Goal: Transaction & Acquisition: Purchase product/service

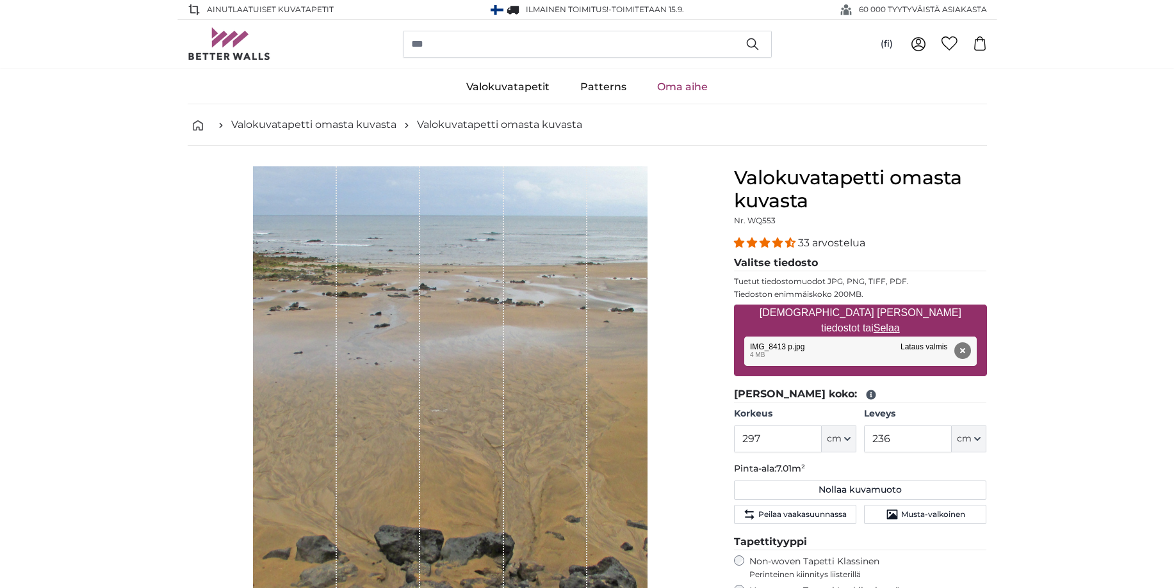
scroll to position [392, 0]
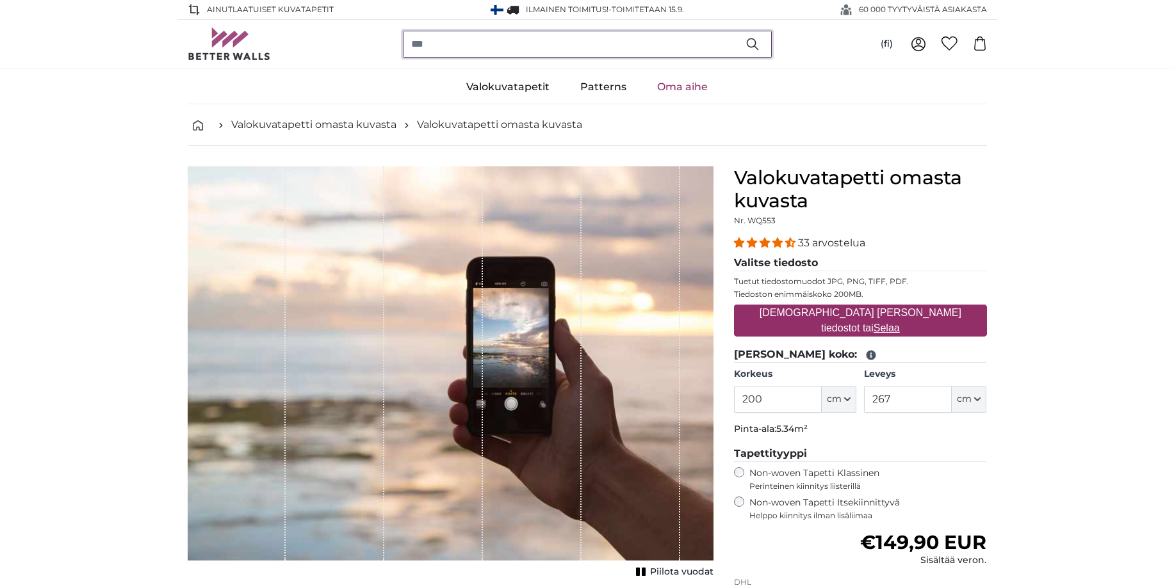
click at [432, 47] on input "search" at bounding box center [587, 44] width 369 height 27
click at [681, 86] on link "Oma aihe" at bounding box center [682, 86] width 81 height 33
click at [417, 48] on input "search" at bounding box center [587, 44] width 369 height 27
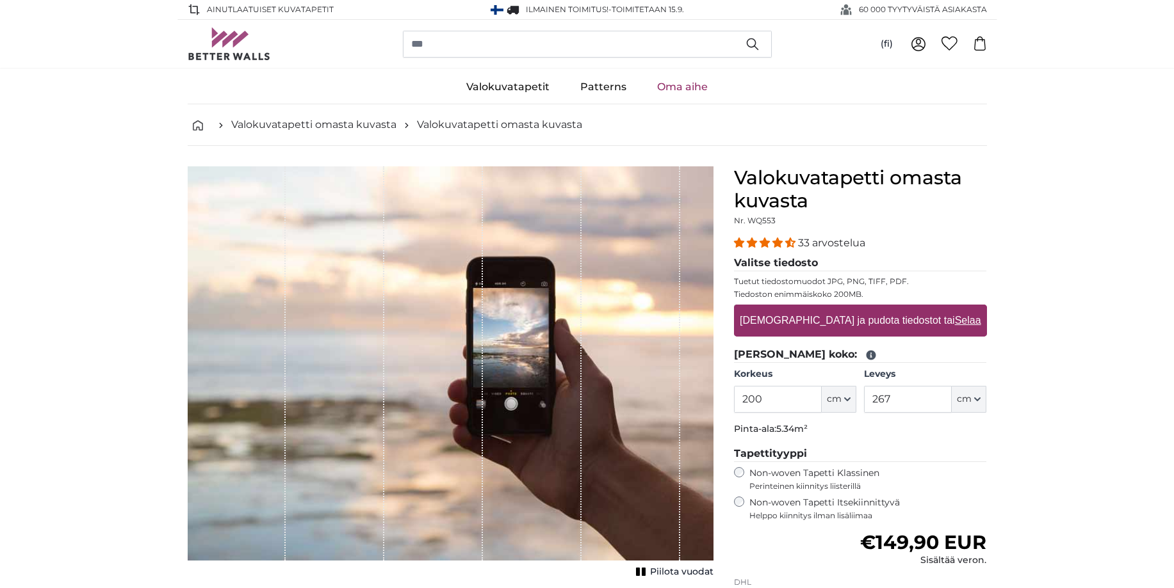
click at [833, 320] on label "Vedä ja pudota tiedostot tai Selaa" at bounding box center [859, 321] width 251 height 26
click at [833, 309] on input "Vedä ja pudota tiedostot tai Selaa" at bounding box center [860, 307] width 253 height 4
type input "**********"
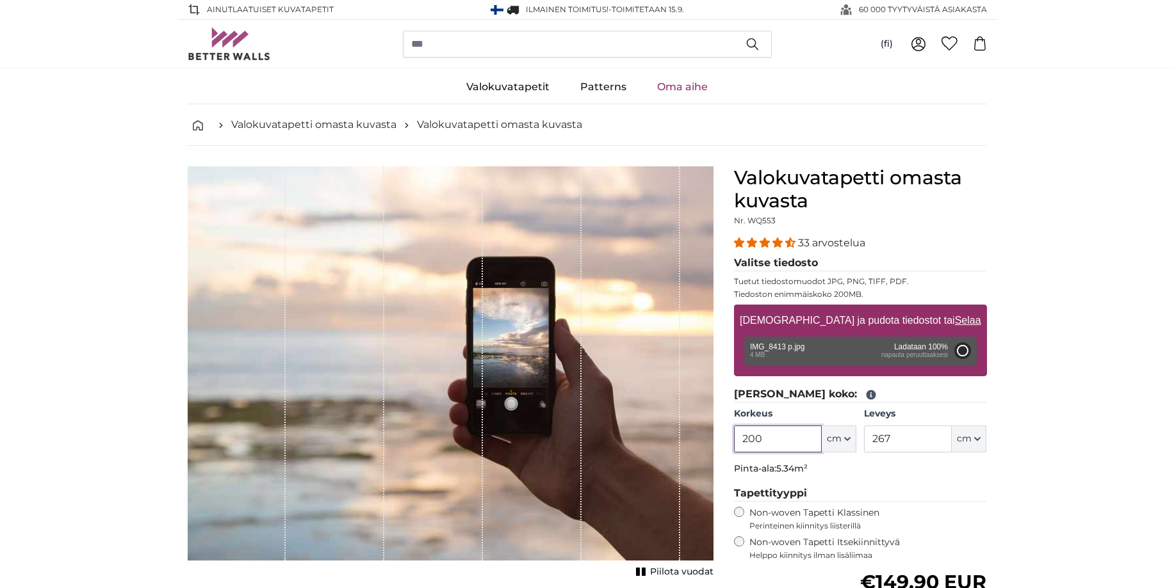
type input "300"
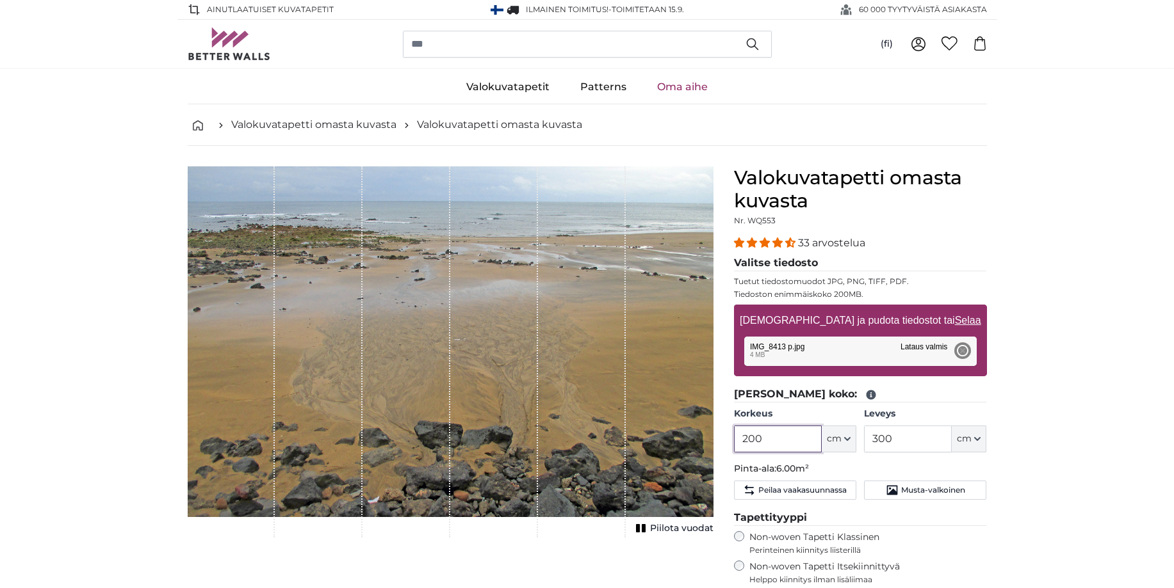
drag, startPoint x: 778, startPoint y: 441, endPoint x: 743, endPoint y: 443, distance: 34.6
click at [743, 443] on input "200" at bounding box center [778, 439] width 88 height 27
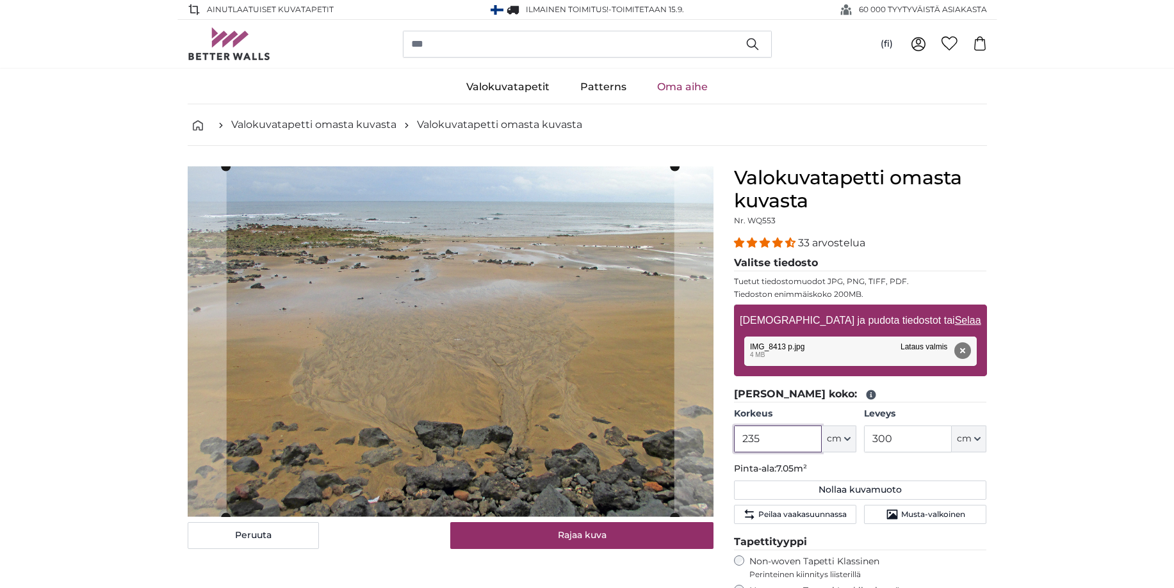
type input "235"
drag, startPoint x: 893, startPoint y: 442, endPoint x: 863, endPoint y: 441, distance: 30.1
click at [864, 441] on input "300" at bounding box center [908, 439] width 88 height 27
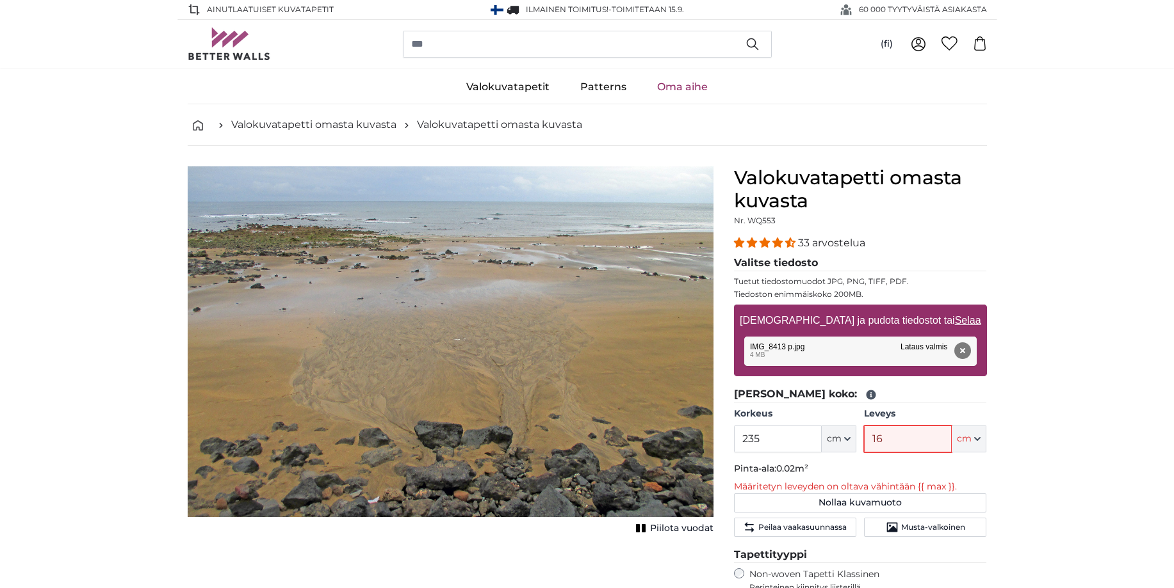
type input "167"
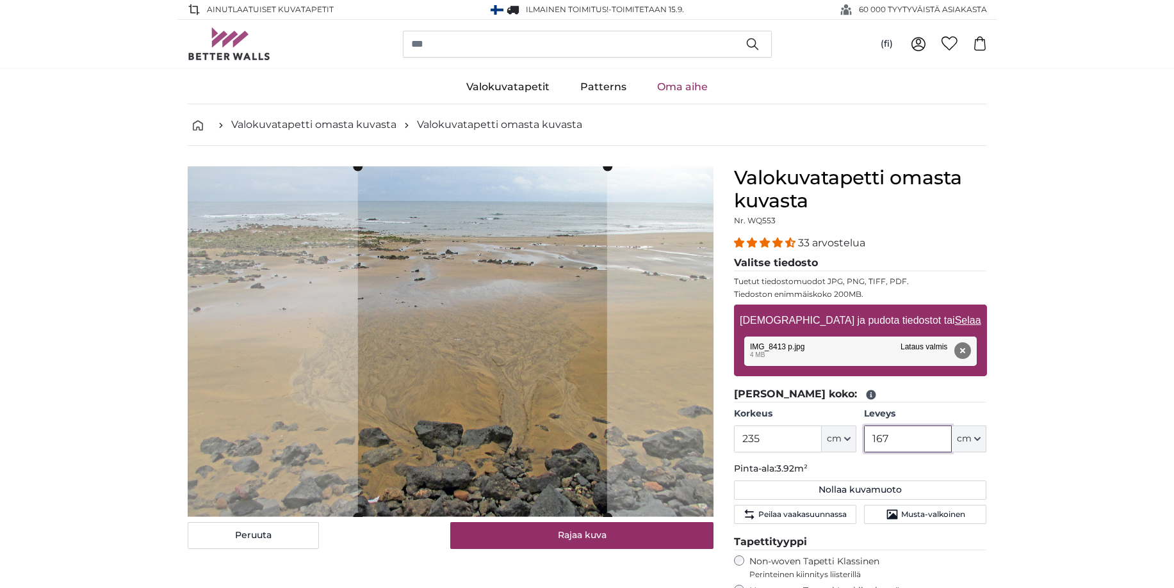
click at [529, 397] on cropper-handle at bounding box center [481, 341] width 249 height 351
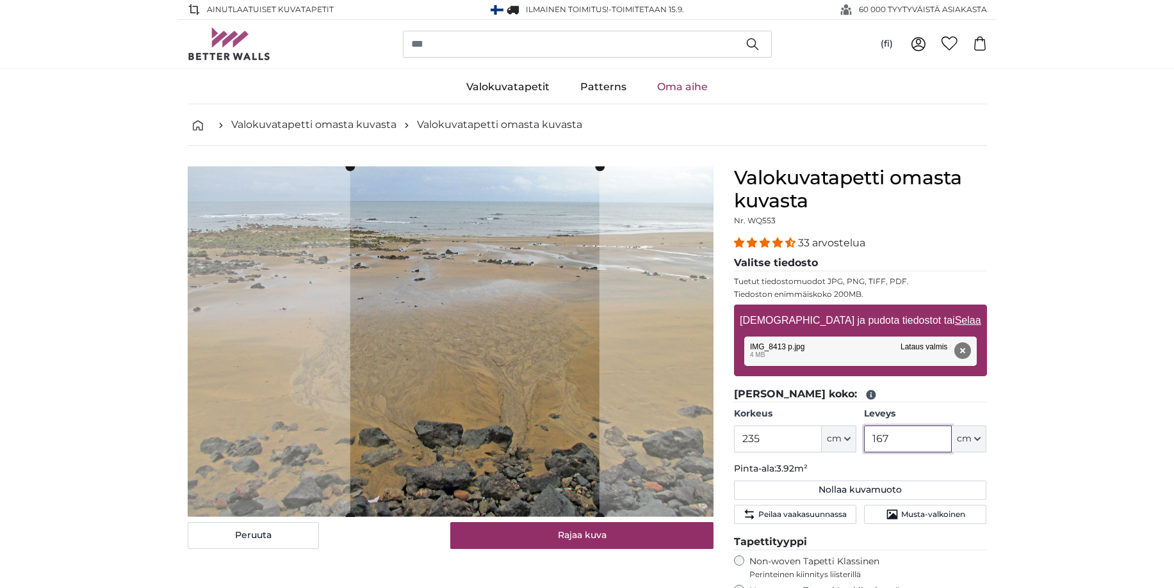
click at [521, 396] on cropper-handle at bounding box center [474, 341] width 249 height 351
type input "167"
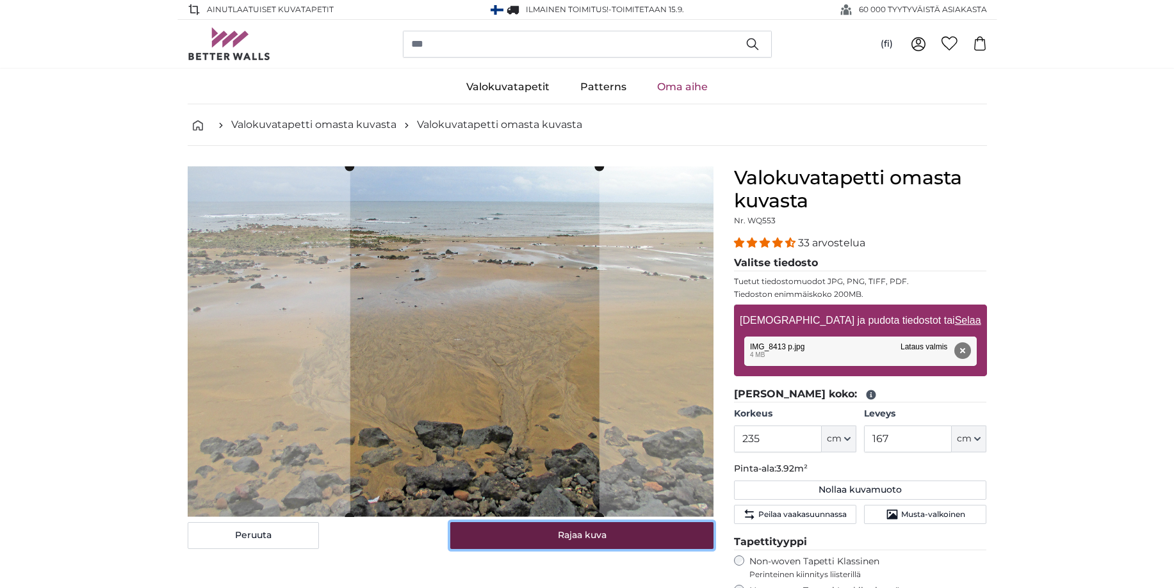
click at [575, 537] on button "Rajaa kuva" at bounding box center [581, 535] width 263 height 27
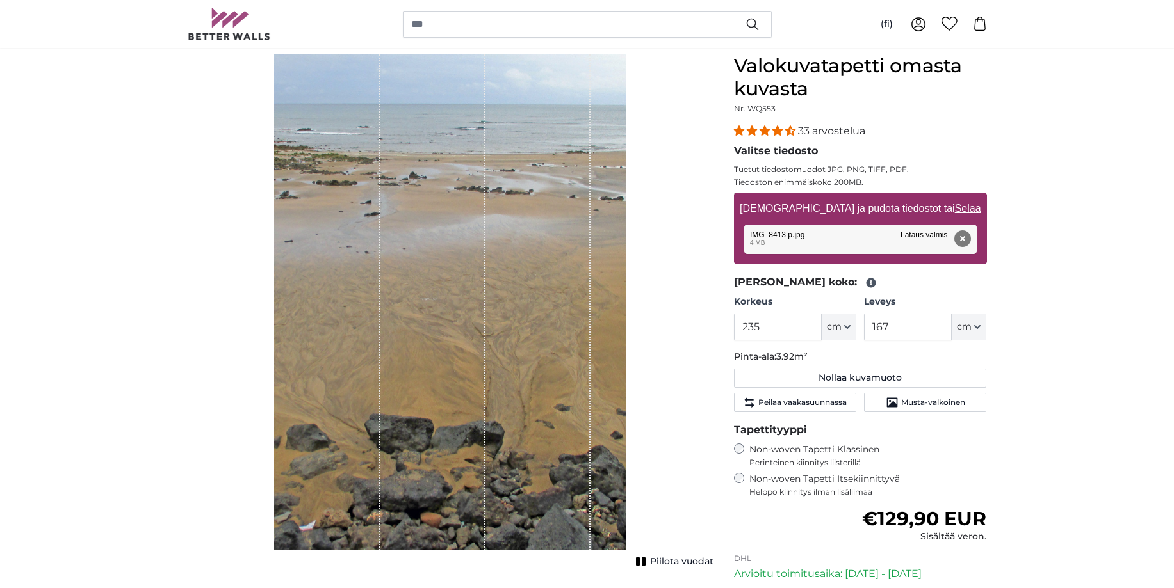
scroll to position [196, 0]
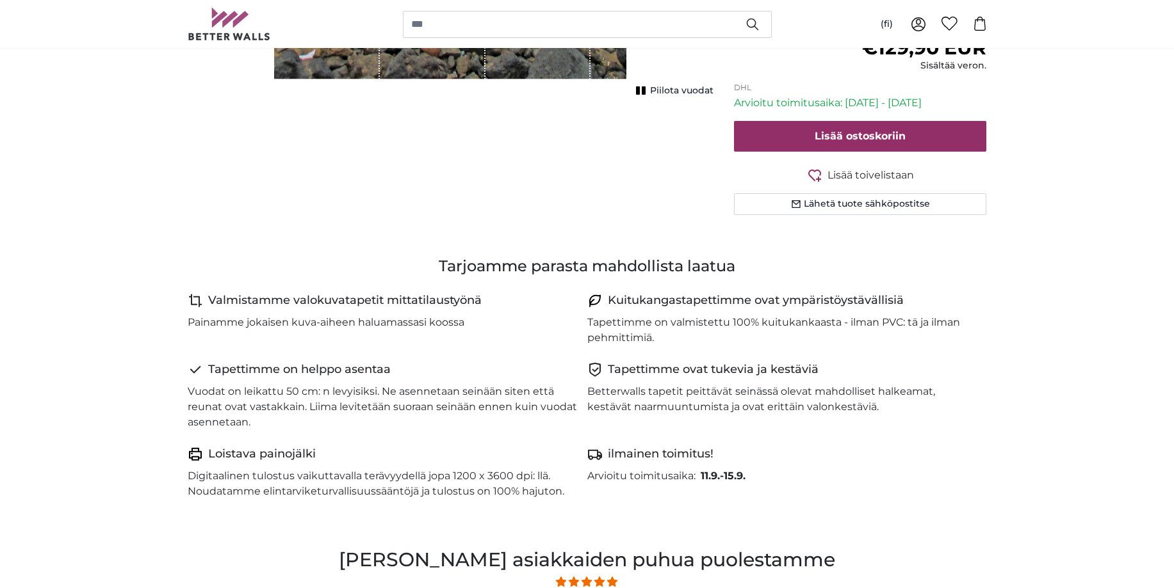
scroll to position [588, 0]
